Goal: Check status: Check status

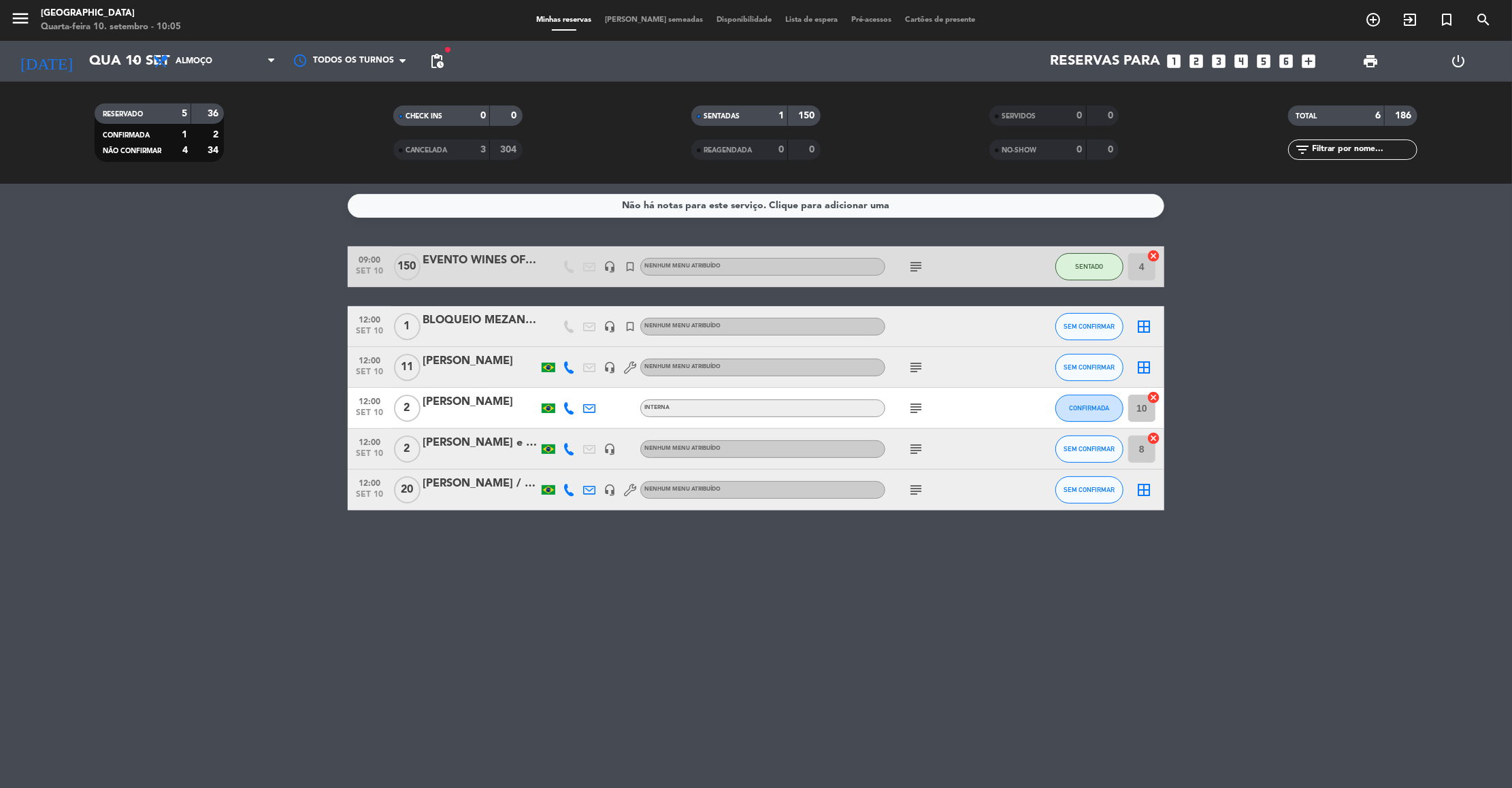
click at [736, 732] on div "Não há notas para este serviço. Clique para adicionar uma 09:00 [DATE] 150 EVEN…" at bounding box center [756, 486] width 1512 height 604
click at [638, 633] on div "Não há notas para este serviço. Clique para adicionar uma 09:00 [DATE] 150 EVEN…" at bounding box center [756, 486] width 1512 height 604
click at [117, 63] on input "Qua 10 set" at bounding box center [171, 61] width 177 height 30
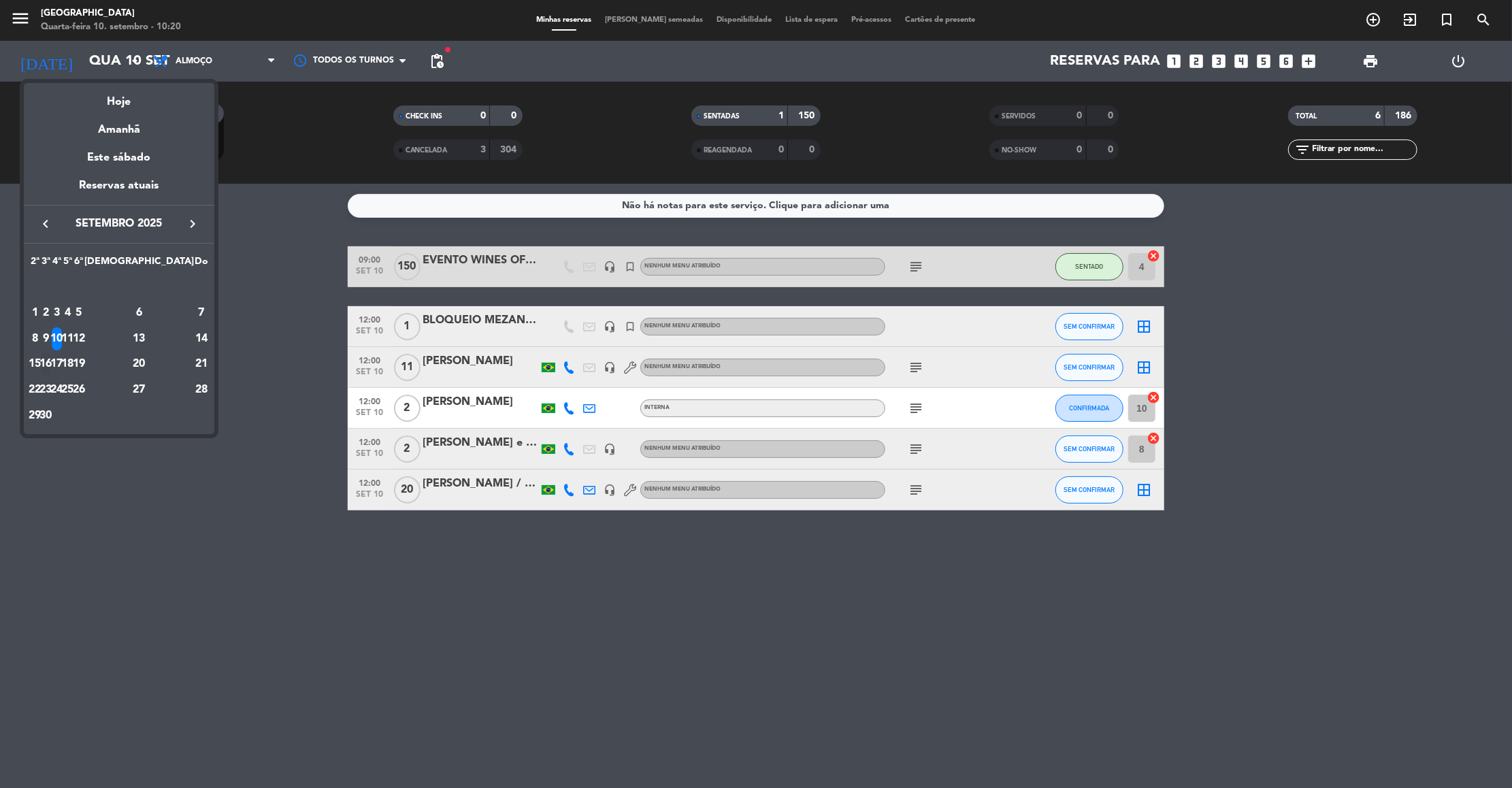
click at [51, 366] on div "16" at bounding box center [45, 364] width 11 height 23
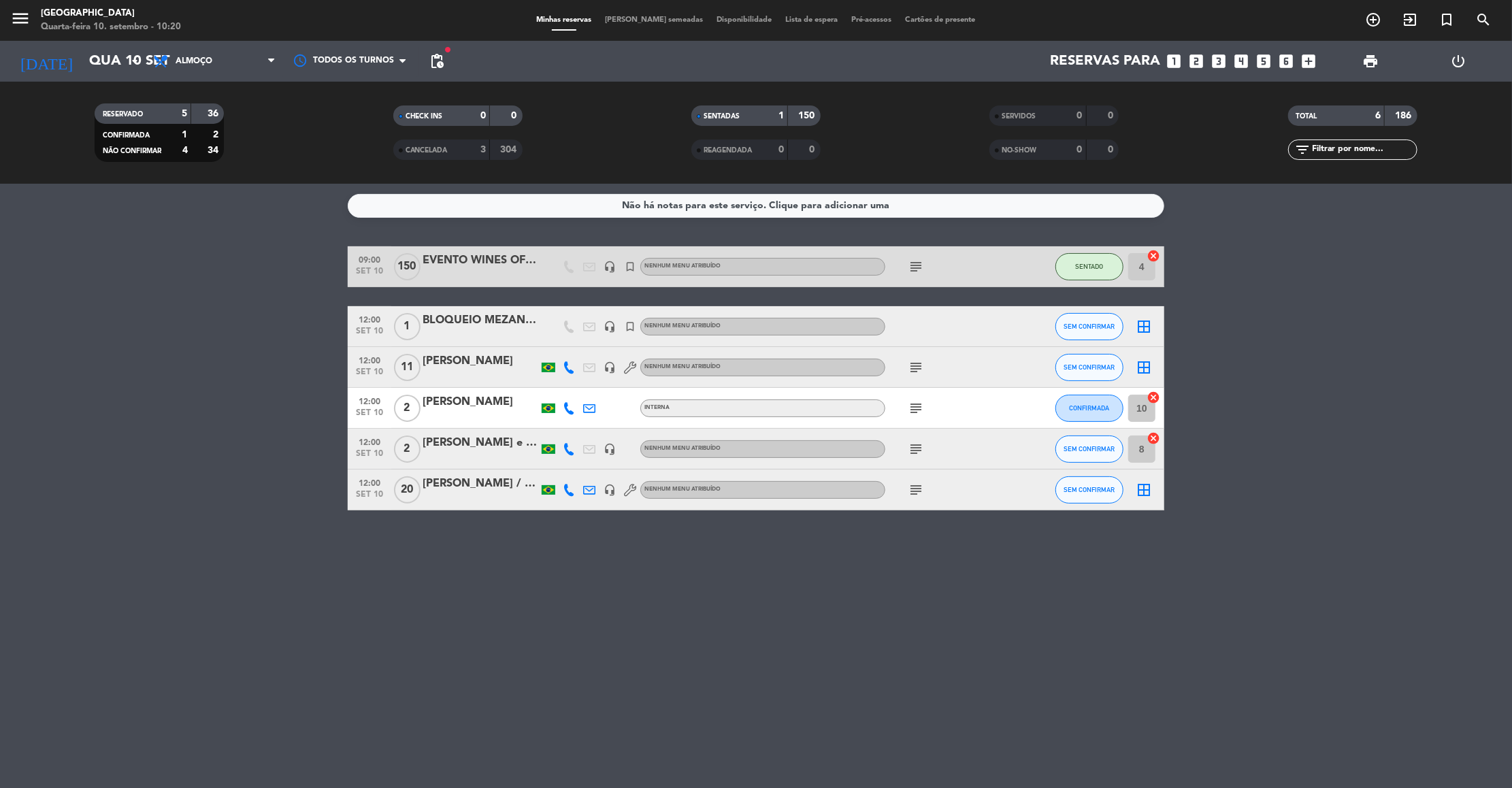
type input "[DATE]"
